Goal: Task Accomplishment & Management: Manage account settings

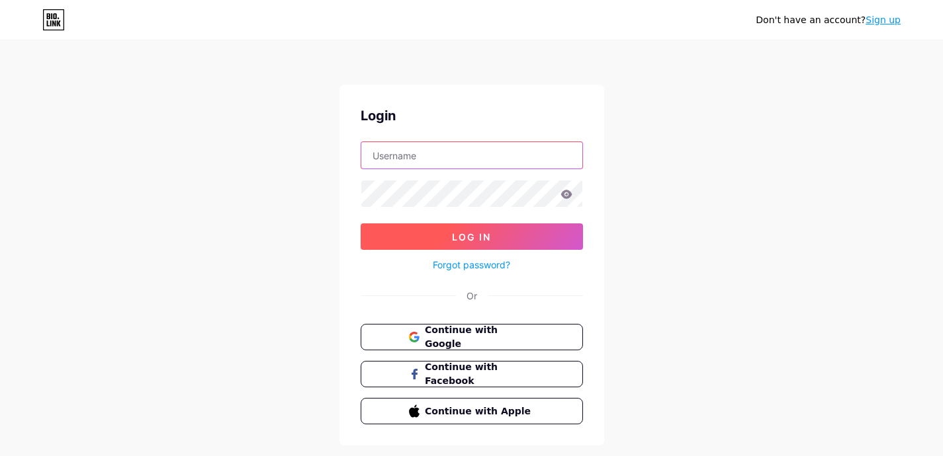
type input "[EMAIL_ADDRESS][DOMAIN_NAME]"
click at [488, 235] on span "Log In" at bounding box center [471, 237] width 39 height 11
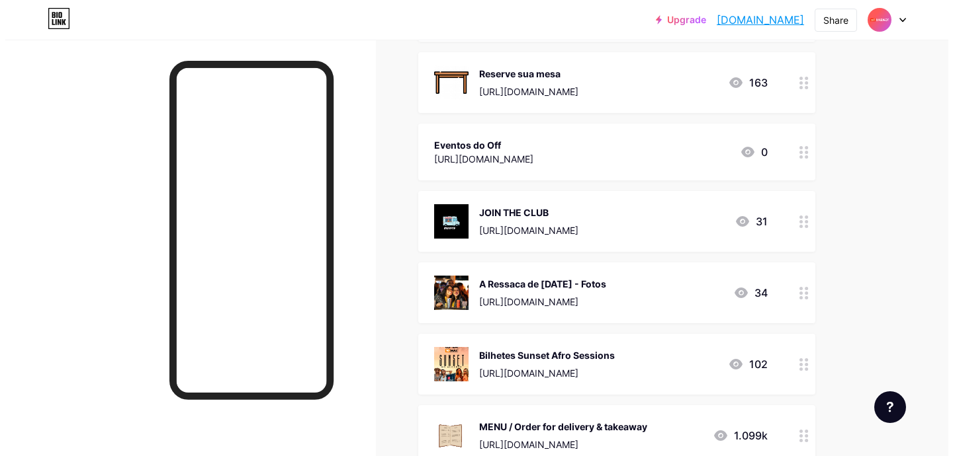
scroll to position [64, 0]
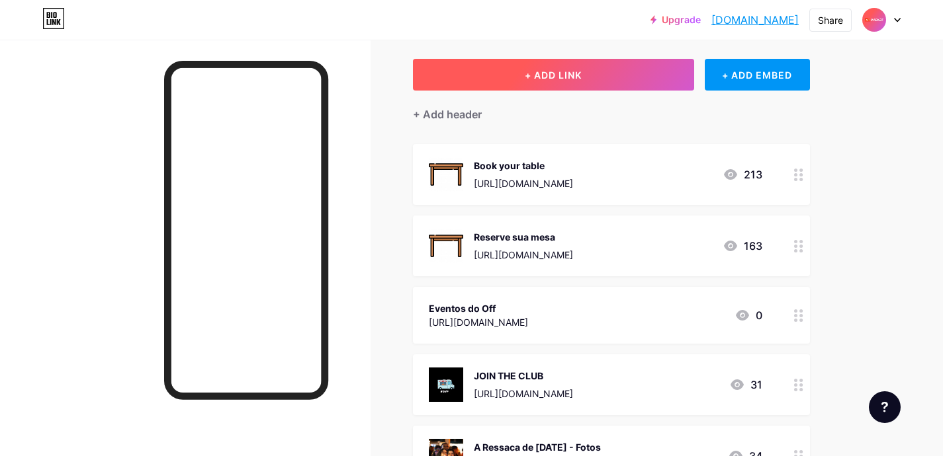
click at [583, 80] on button "+ ADD LINK" at bounding box center [553, 75] width 281 height 32
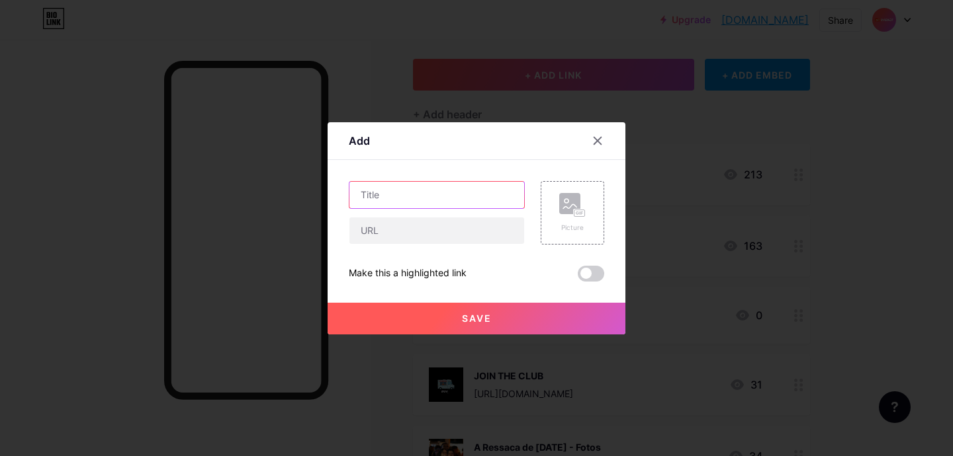
click at [443, 200] on input "text" at bounding box center [436, 195] width 175 height 26
drag, startPoint x: 378, startPoint y: 191, endPoint x: 342, endPoint y: 195, distance: 36.0
click at [342, 195] on div "Add Content YouTube Play YouTube video without leaving your page. ADD Vimeo Pla…" at bounding box center [476, 228] width 298 height 212
paste input "pendência da [GEOGRAPHIC_DATA]"
type input "Independência da [GEOGRAPHIC_DATA]"
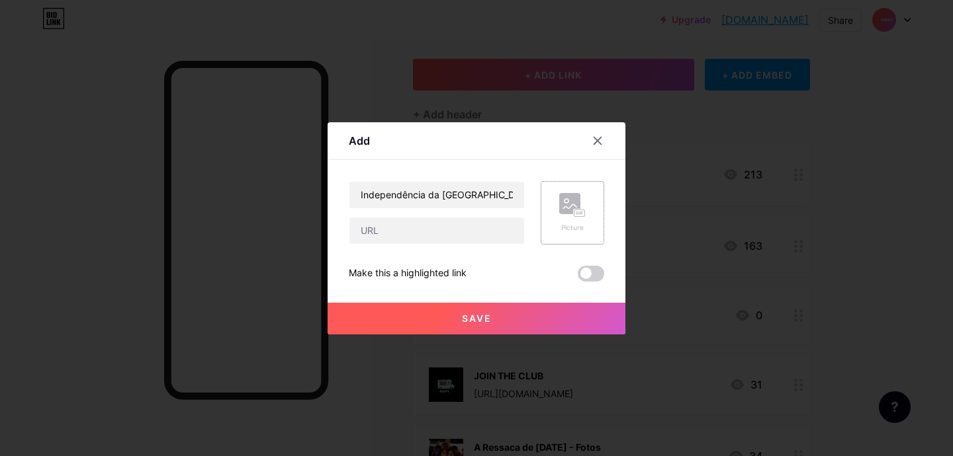
click at [574, 231] on div "Picture" at bounding box center [572, 228] width 26 height 10
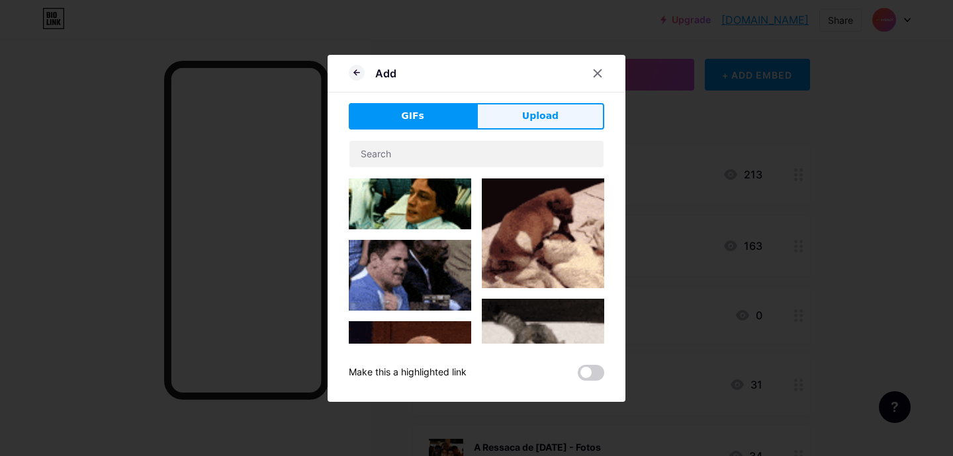
click at [511, 118] on button "Upload" at bounding box center [540, 116] width 128 height 26
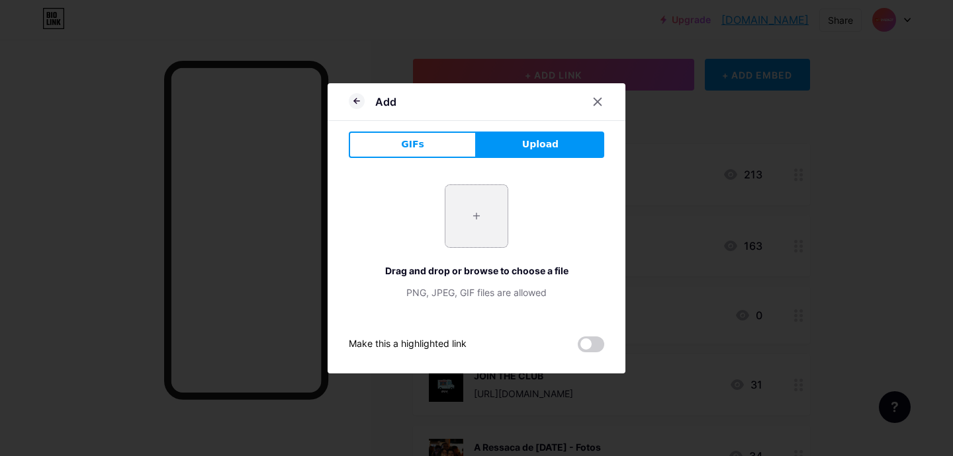
click at [484, 224] on input "file" at bounding box center [476, 216] width 62 height 62
type input "C:\fakepath\49.png"
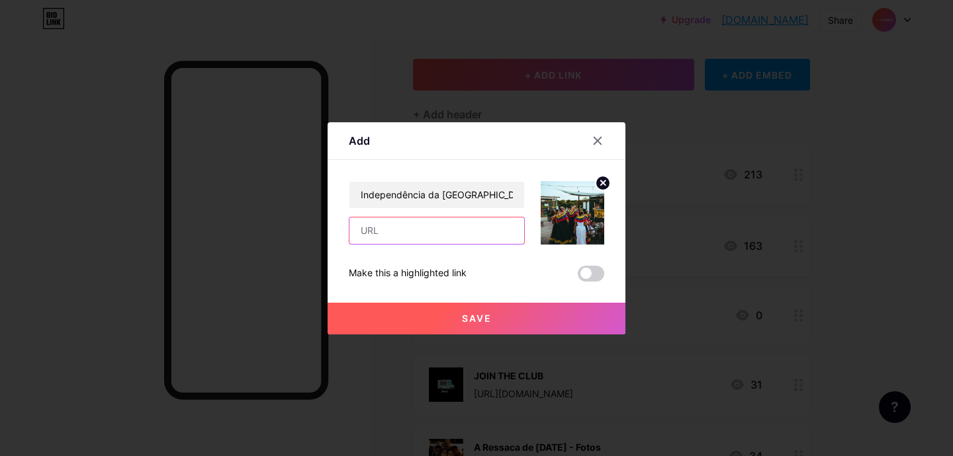
click at [460, 223] on input "text" at bounding box center [436, 231] width 175 height 26
paste input "[URL][DOMAIN_NAME]"
type input "[URL][DOMAIN_NAME]"
click at [510, 327] on button "Save" at bounding box center [476, 319] width 298 height 32
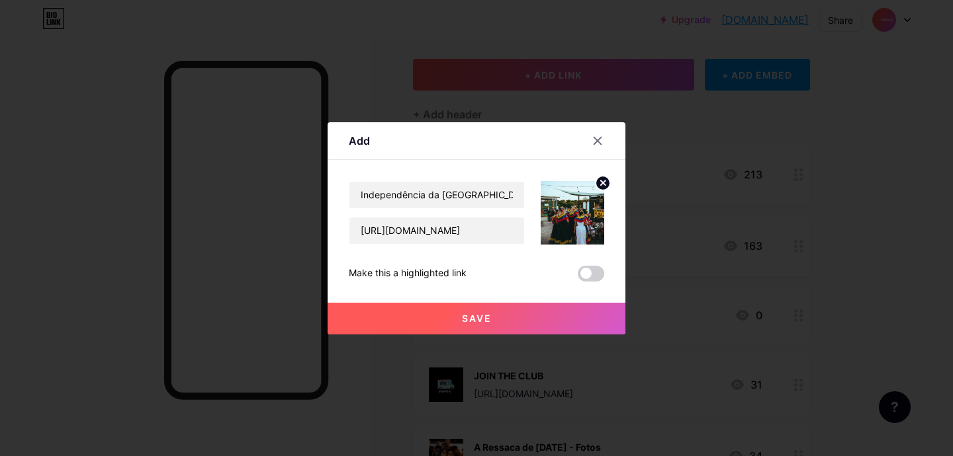
scroll to position [0, 0]
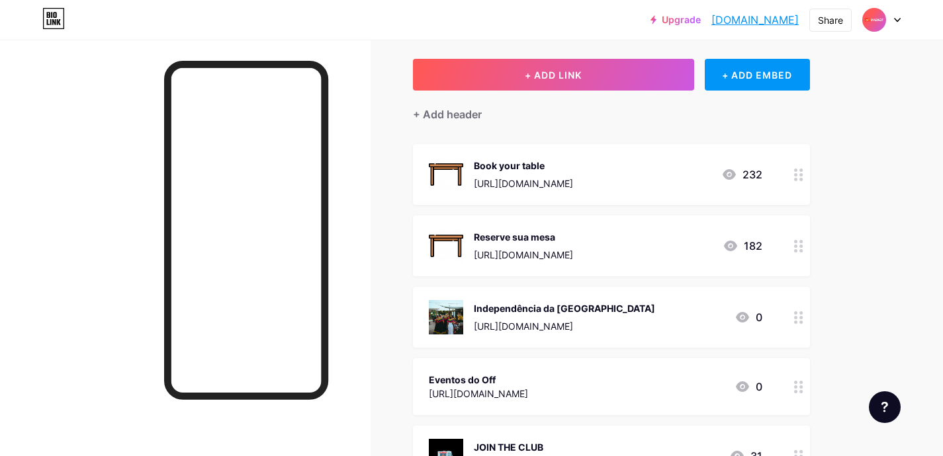
click at [799, 321] on circle at bounding box center [800, 322] width 3 height 3
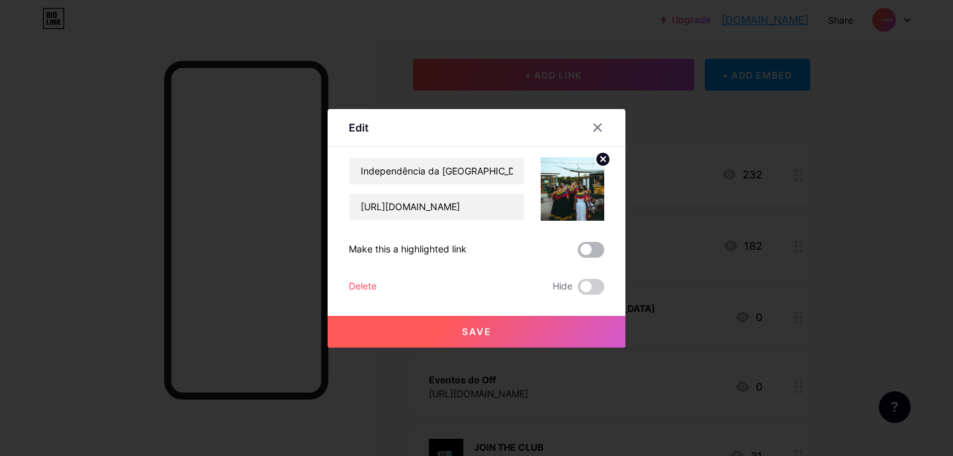
click at [595, 247] on span at bounding box center [590, 250] width 26 height 16
click at [577, 253] on input "checkbox" at bounding box center [577, 253] width 0 height 0
click at [551, 321] on button "Save" at bounding box center [476, 332] width 298 height 32
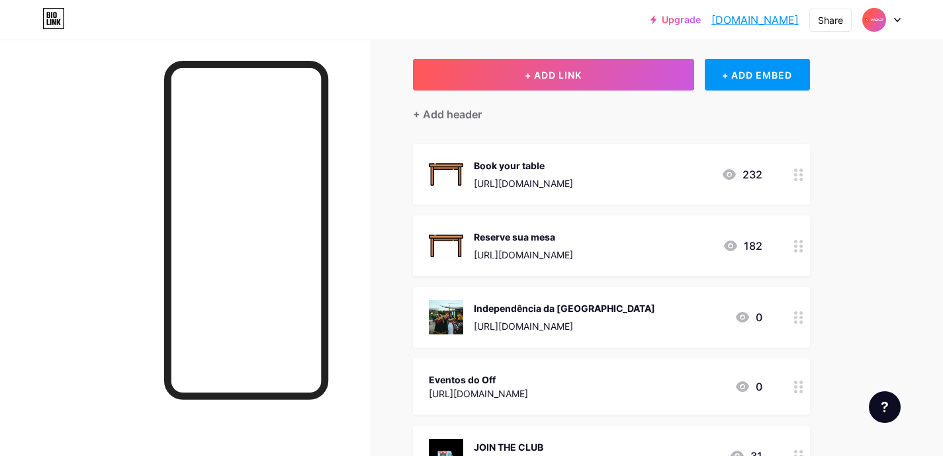
drag, startPoint x: 658, startPoint y: 316, endPoint x: 572, endPoint y: 318, distance: 86.7
click at [572, 318] on div "Independência da [GEOGRAPHIC_DATA] [URL][DOMAIN_NAME]" at bounding box center [564, 317] width 181 height 34
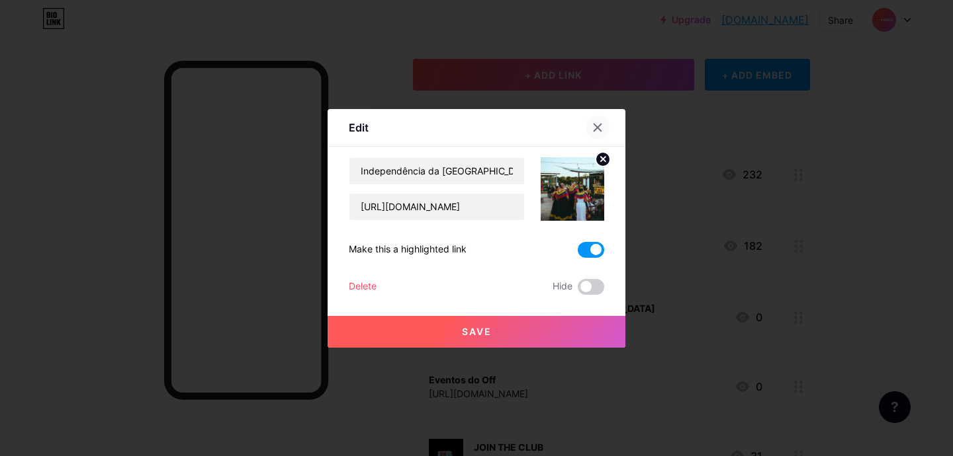
click at [586, 122] on div at bounding box center [597, 128] width 24 height 24
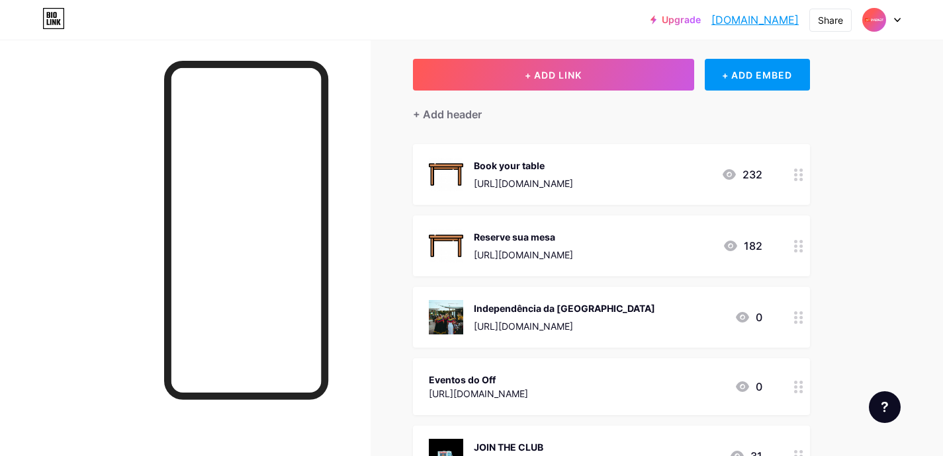
drag, startPoint x: 613, startPoint y: 332, endPoint x: 633, endPoint y: 343, distance: 23.1
click at [633, 343] on div "Independência da [GEOGRAPHIC_DATA] [URL][DOMAIN_NAME] 0" at bounding box center [611, 317] width 397 height 61
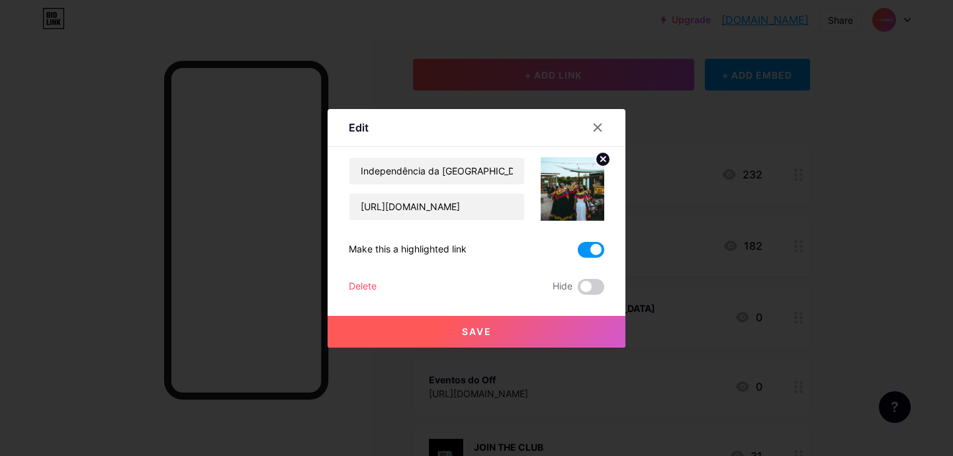
click at [886, 318] on div at bounding box center [476, 228] width 953 height 456
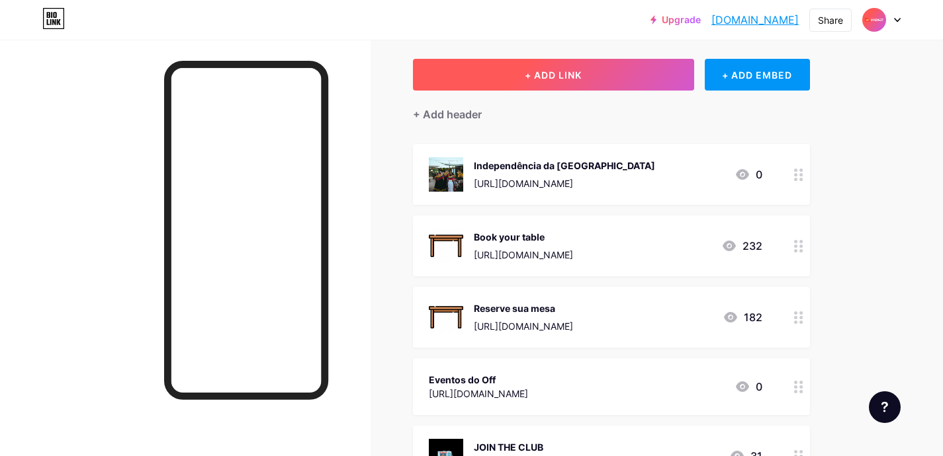
click at [615, 77] on button "+ ADD LINK" at bounding box center [553, 75] width 281 height 32
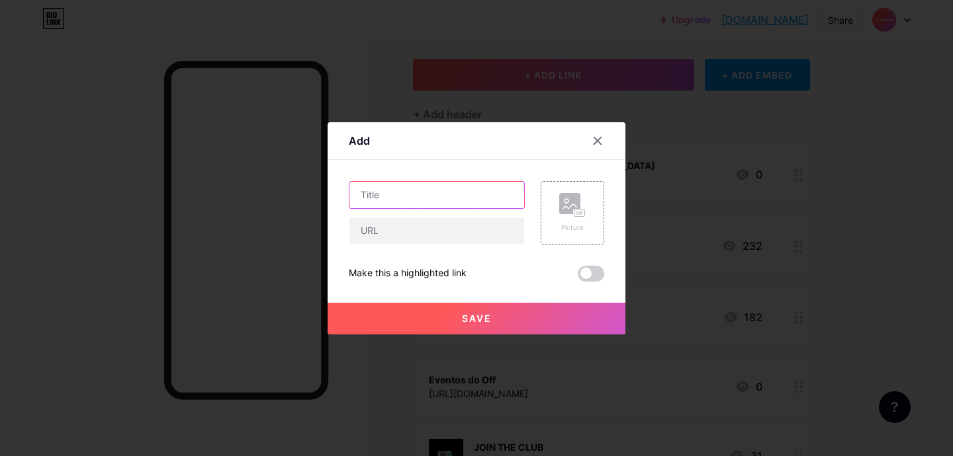
click at [447, 194] on input "text" at bounding box center [436, 195] width 175 height 26
type input "Viva o Samba"
click at [589, 213] on div "Picture" at bounding box center [572, 213] width 64 height 64
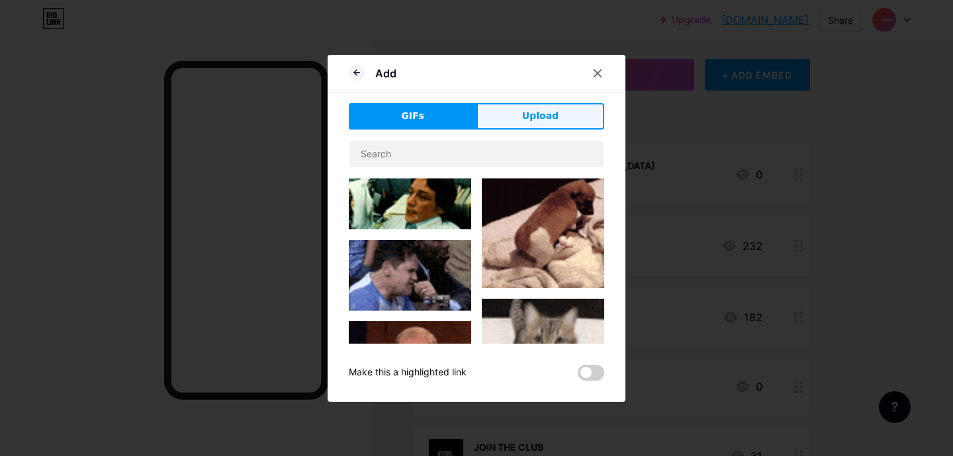
click at [522, 116] on span "Upload" at bounding box center [540, 116] width 36 height 14
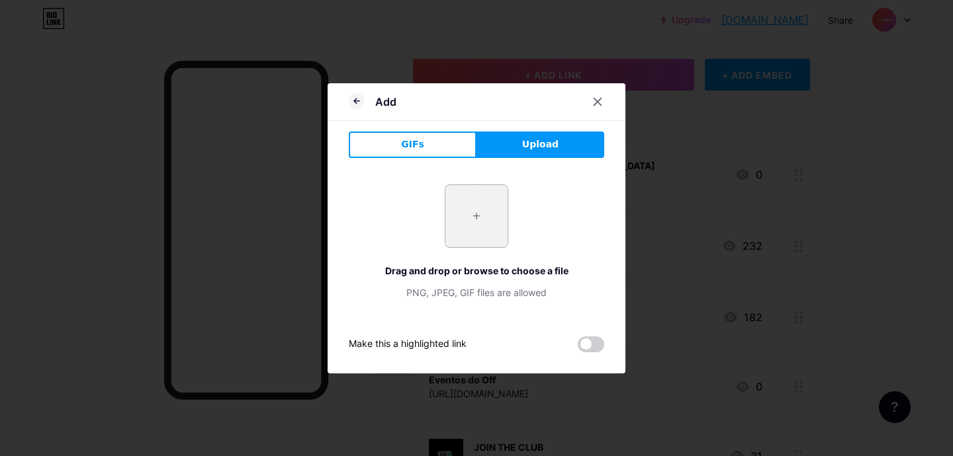
click at [479, 225] on input "file" at bounding box center [476, 216] width 62 height 62
type input "C:\fakepath\48.png"
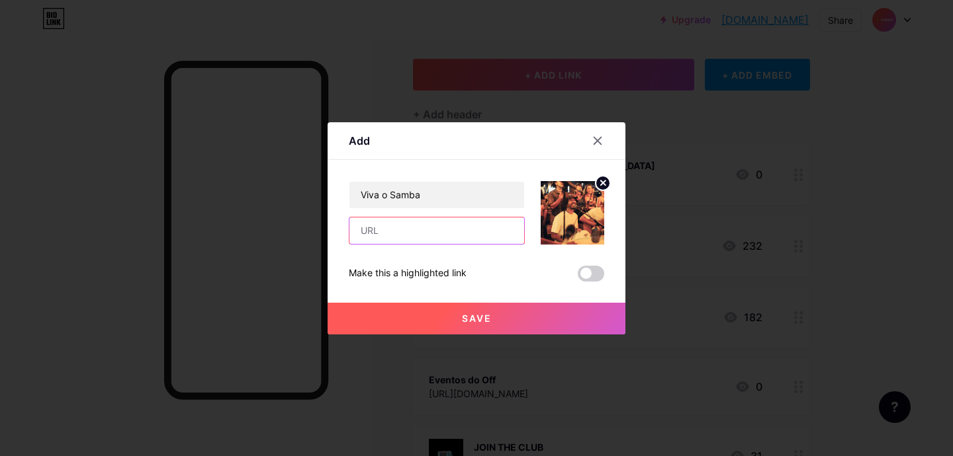
click at [456, 221] on input "text" at bounding box center [436, 231] width 175 height 26
paste input "[URL][DOMAIN_NAME]"
type input "[URL][DOMAIN_NAME]"
click at [481, 318] on span "Save" at bounding box center [477, 318] width 30 height 11
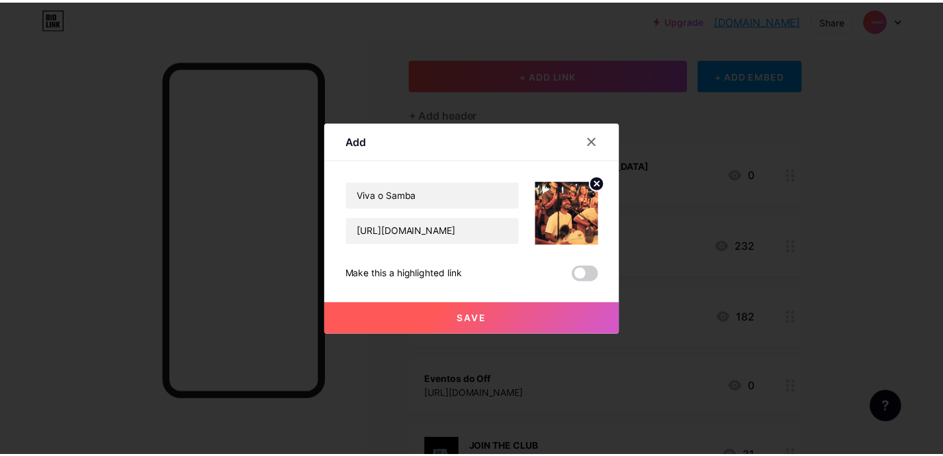
scroll to position [0, 0]
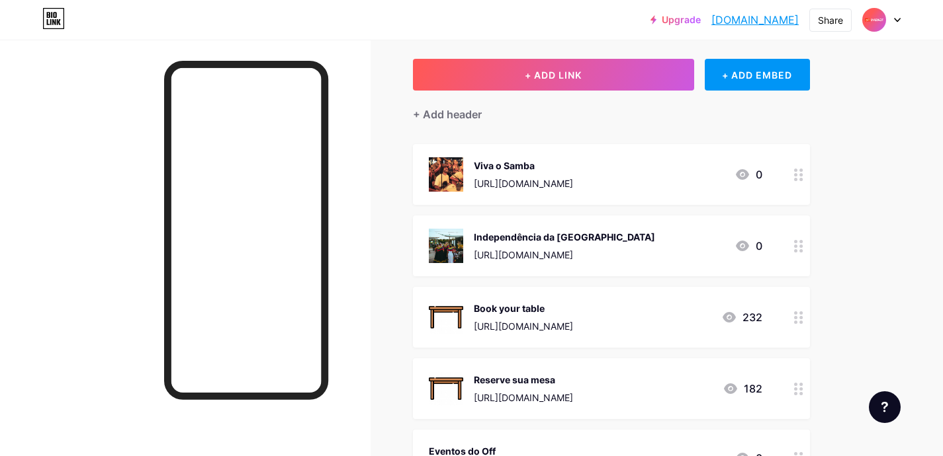
click at [794, 177] on icon at bounding box center [798, 175] width 9 height 13
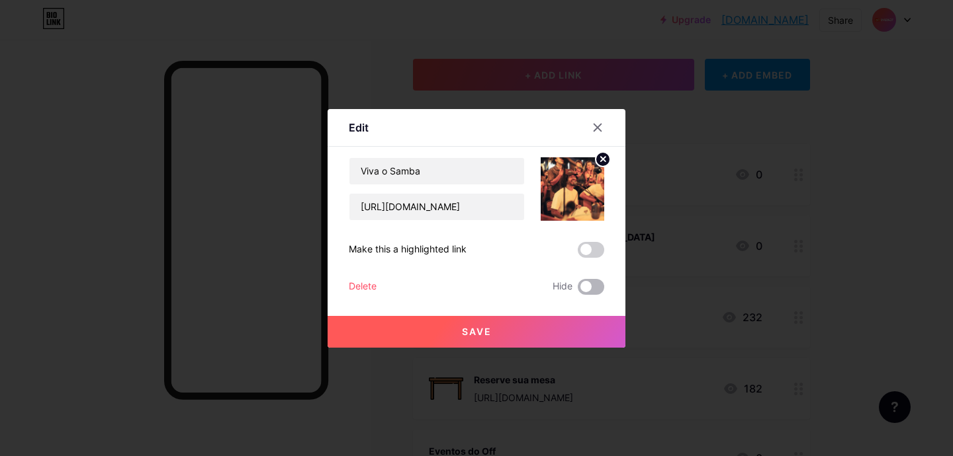
click at [591, 283] on span at bounding box center [590, 287] width 26 height 16
click at [577, 290] on input "checkbox" at bounding box center [577, 290] width 0 height 0
click at [587, 288] on span at bounding box center [590, 287] width 26 height 16
click at [577, 290] on input "checkbox" at bounding box center [577, 290] width 0 height 0
click at [581, 250] on span at bounding box center [590, 250] width 26 height 16
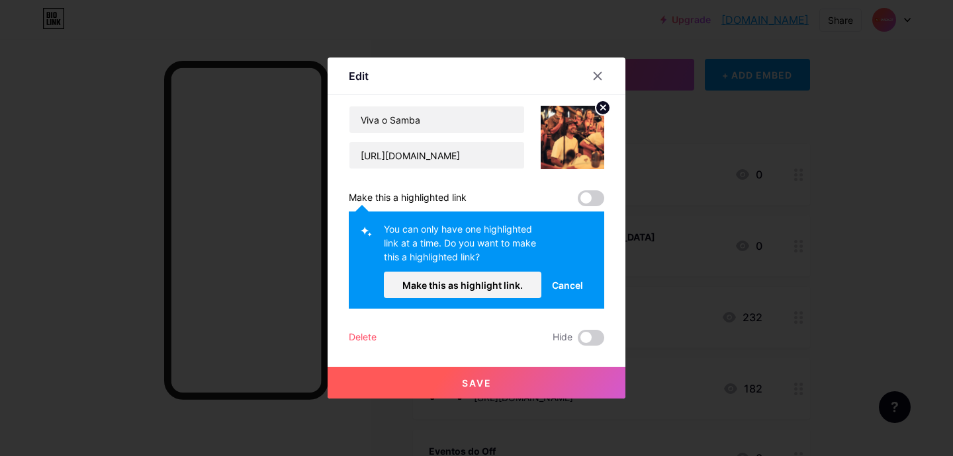
click at [582, 194] on span at bounding box center [590, 199] width 26 height 16
click at [595, 75] on icon at bounding box center [597, 76] width 11 height 11
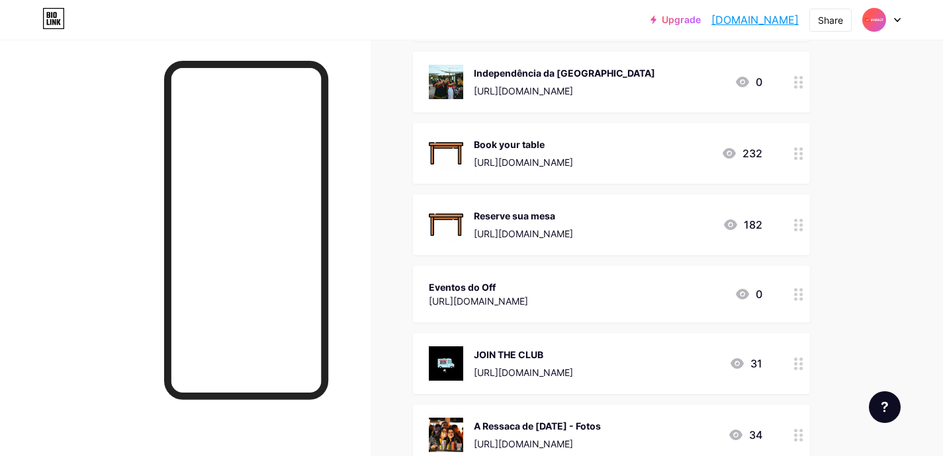
scroll to position [194, 0]
